Goal: Communication & Community: Share content

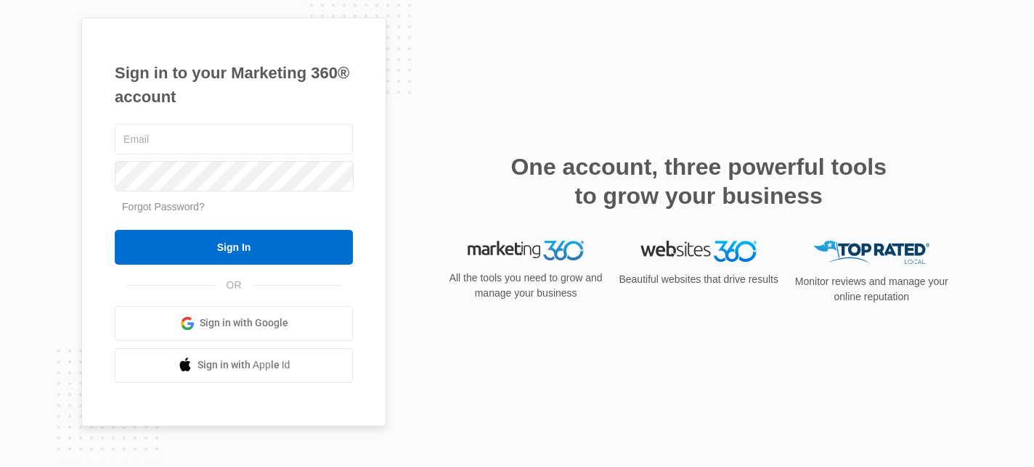
click at [245, 320] on span "Sign in with Google" at bounding box center [244, 323] width 89 height 15
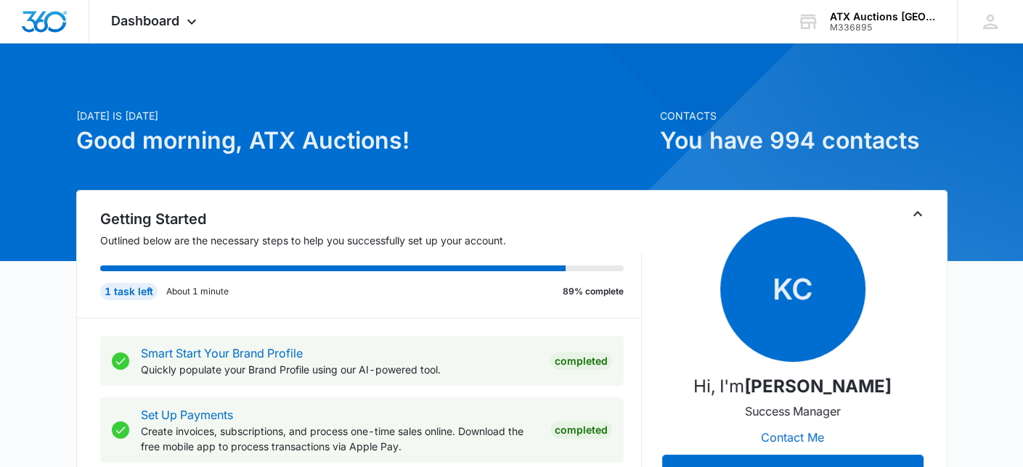
scroll to position [73, 0]
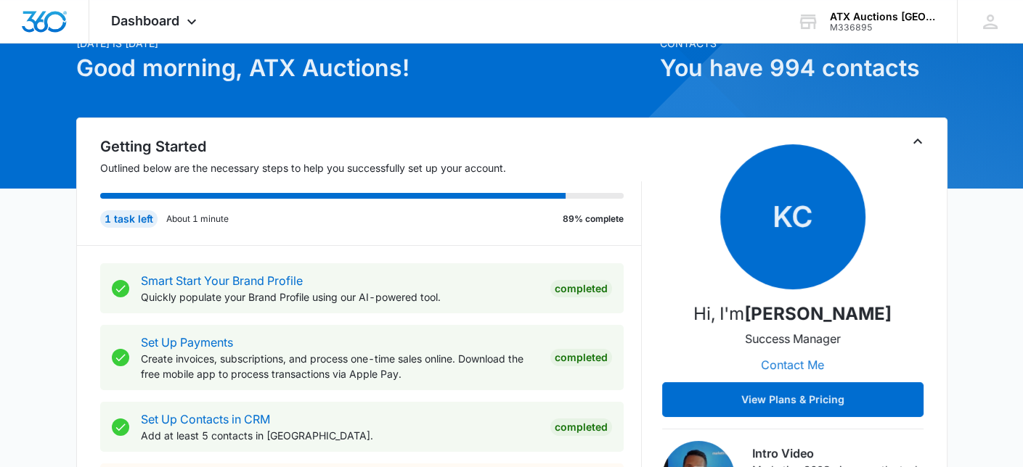
click at [813, 366] on button "Contact Me" at bounding box center [792, 365] width 92 height 35
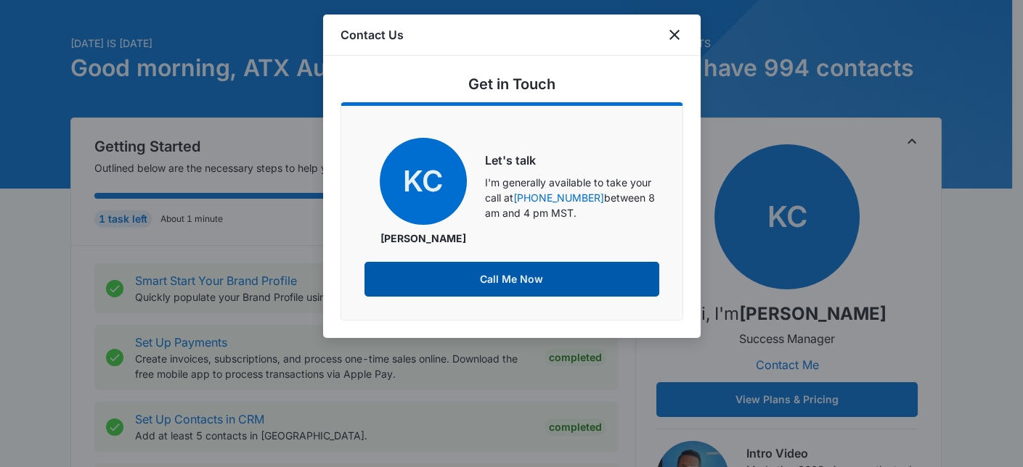
click at [563, 274] on button "Call Me Now" at bounding box center [511, 279] width 295 height 35
click at [560, 280] on button "Call Me Now" at bounding box center [511, 279] width 295 height 35
click at [510, 274] on button "Call Me Now" at bounding box center [511, 279] width 295 height 35
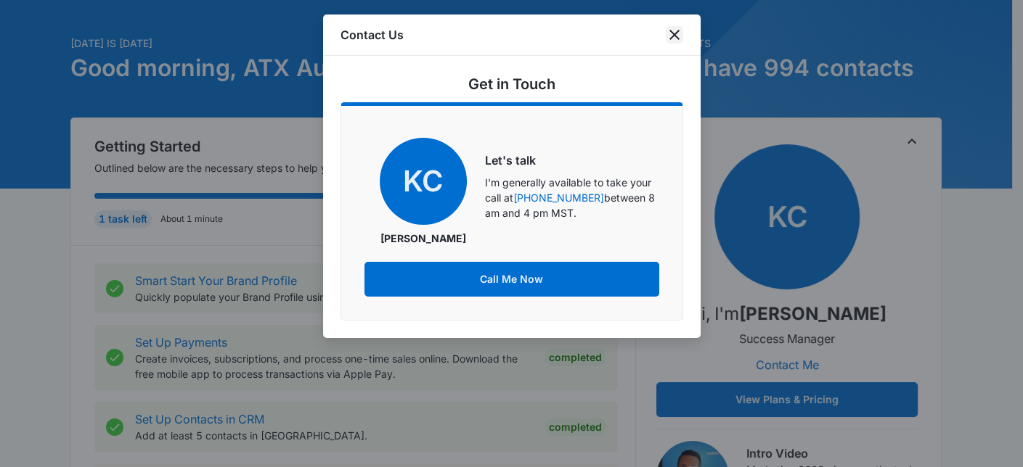
click at [676, 36] on icon "close" at bounding box center [674, 34] width 17 height 17
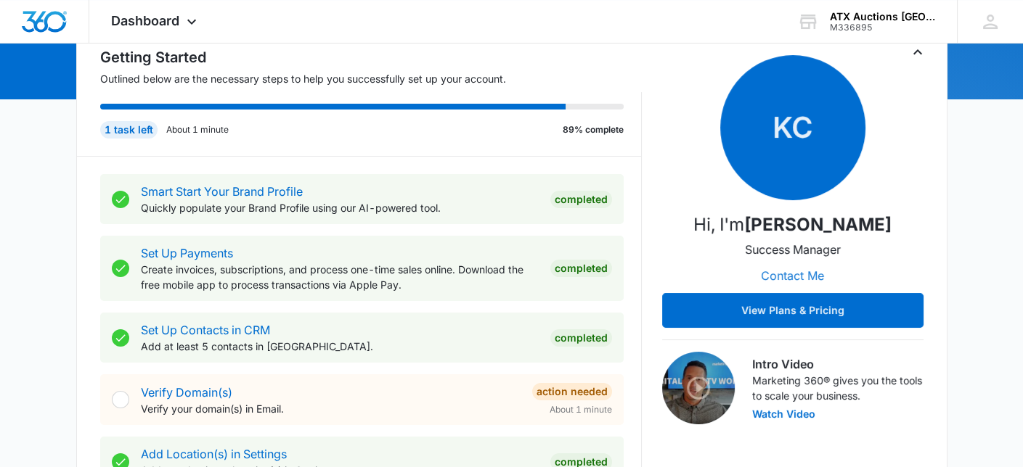
scroll to position [0, 0]
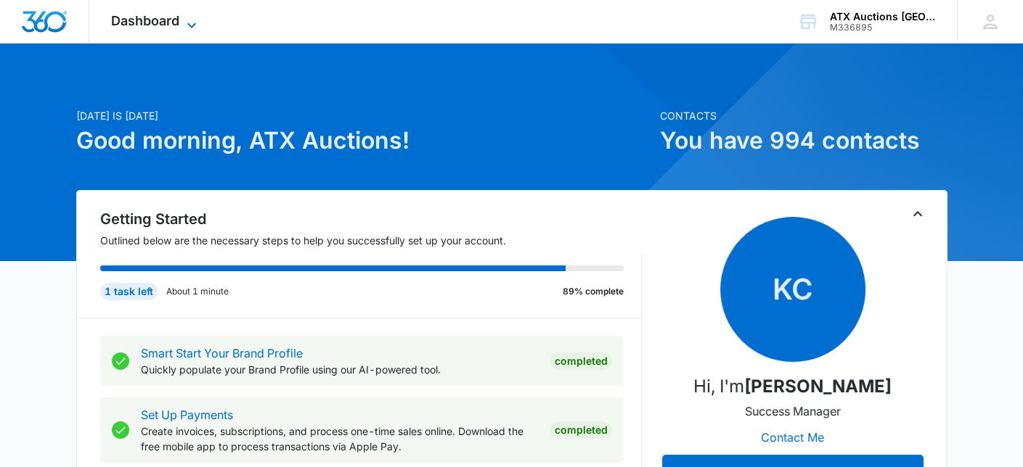
click at [177, 23] on span "Dashboard" at bounding box center [145, 20] width 68 height 15
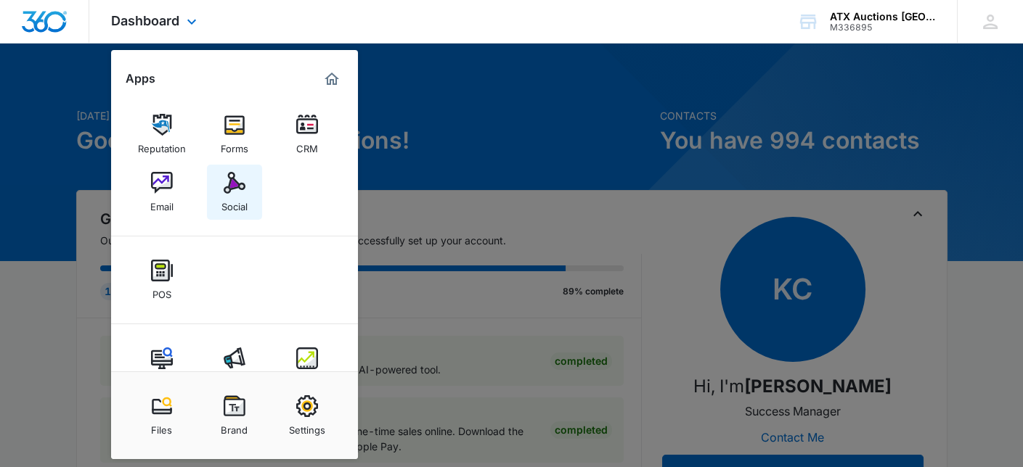
click at [239, 192] on img at bounding box center [235, 183] width 22 height 22
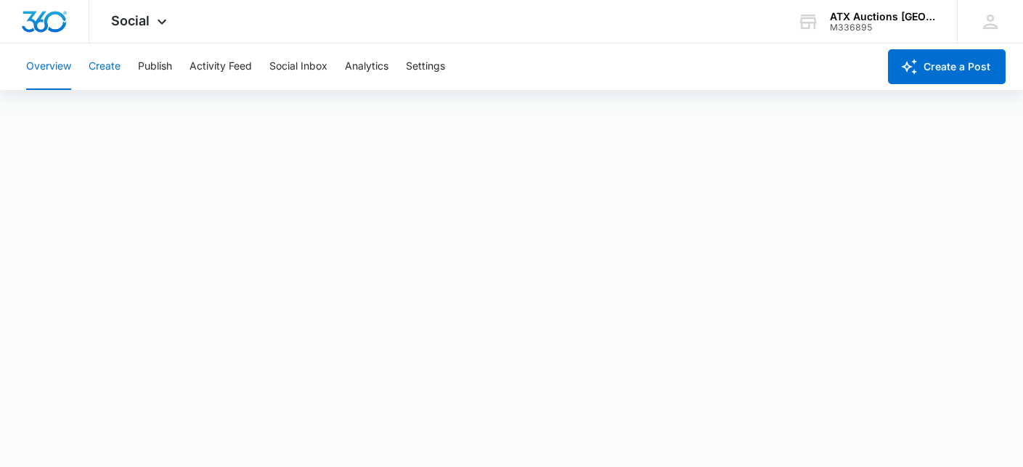
click at [106, 68] on button "Create" at bounding box center [105, 67] width 32 height 46
